Goal: Information Seeking & Learning: Learn about a topic

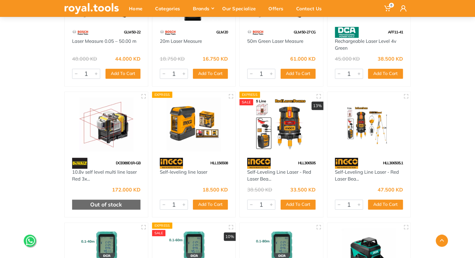
scroll to position [1307, 0]
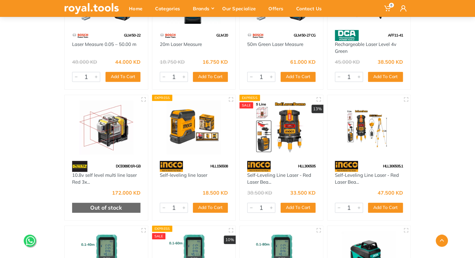
click at [291, 134] on img at bounding box center [281, 127] width 72 height 54
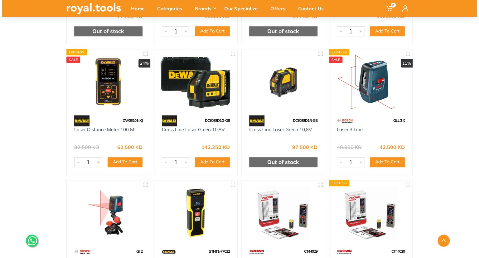
scroll to position [0, 0]
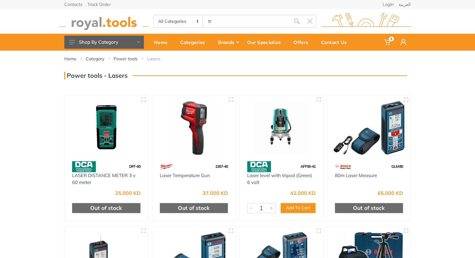
type input "tr"
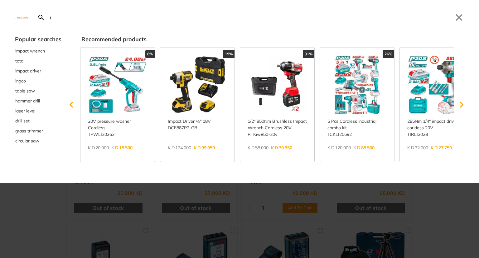
type input "i"
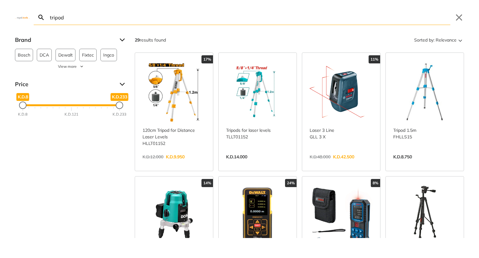
type input "tripod"
click at [182, 163] on link "View more →" at bounding box center [174, 163] width 63 height 0
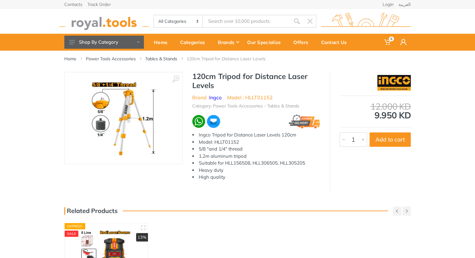
type input "tripod"
